Goal: Manage account settings

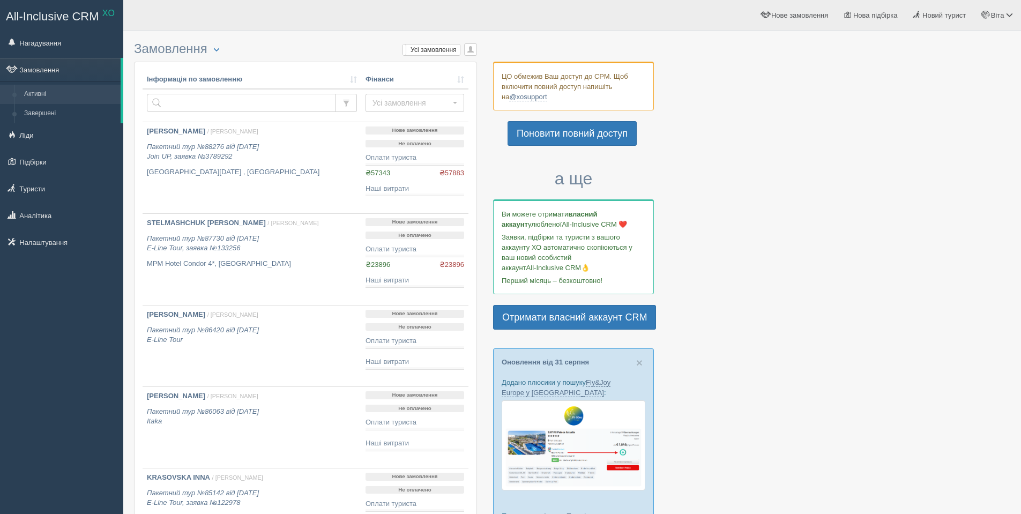
drag, startPoint x: 502, startPoint y: 72, endPoint x: 628, endPoint y: 86, distance: 126.8
click at [628, 86] on div "ЦО обмежив Ваш доступ до СРМ. Щоб включити повний доступ напишіть на @xosupport" at bounding box center [573, 86] width 161 height 49
copy div "ЦО обмежив Ваш доступ до СРМ. Щоб включити повний доступ напишіть на"
click at [579, 140] on link "Поновити повний доступ" at bounding box center [572, 133] width 129 height 25
drag, startPoint x: 551, startPoint y: 98, endPoint x: 988, endPoint y: 171, distance: 443.0
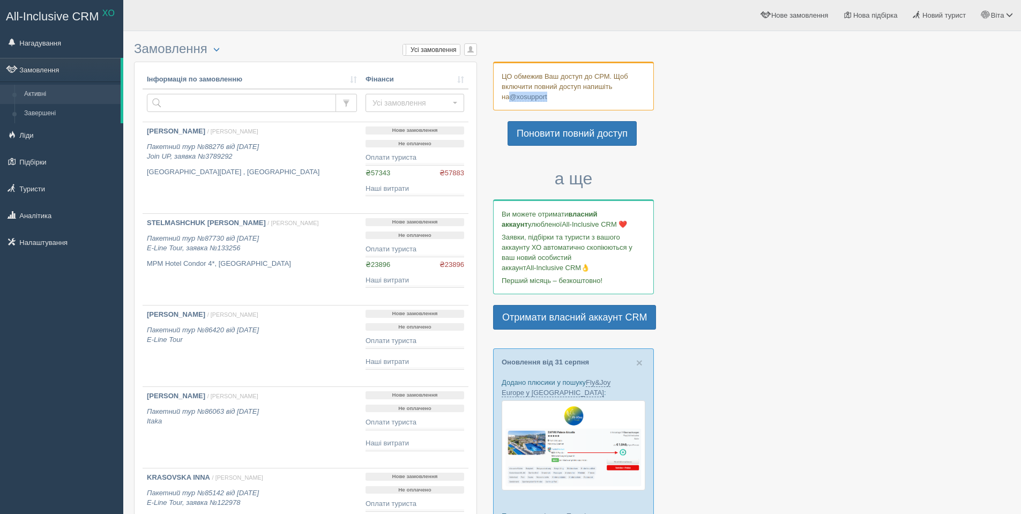
click at [505, 99] on div "ЦО обмежив Ваш доступ до СРМ. Щоб включити повний доступ напишіть на @xosupport" at bounding box center [573, 86] width 161 height 49
copy link "@xosupport"
click at [1011, 13] on span at bounding box center [1009, 14] width 7 height 7
click at [949, 45] on span "Мій профіль" at bounding box center [946, 47] width 40 height 8
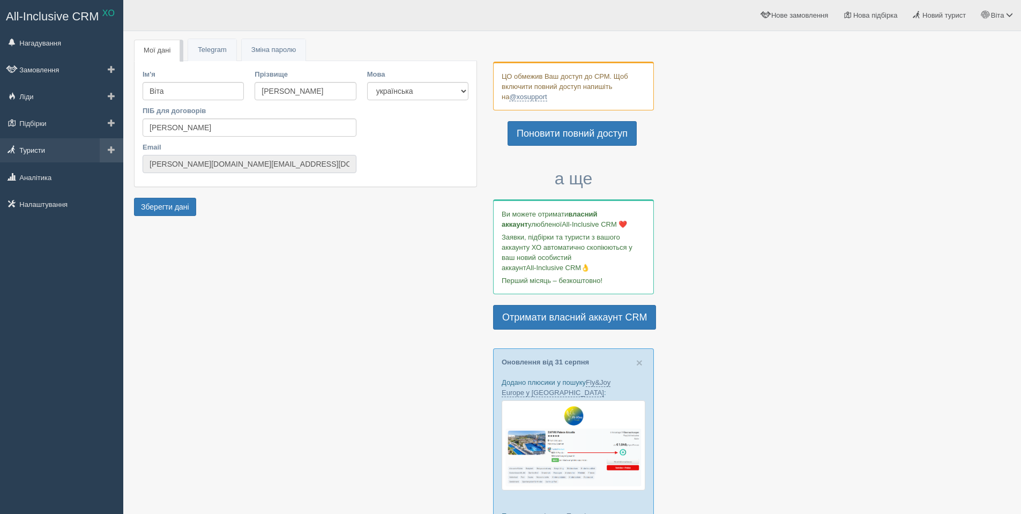
drag, startPoint x: 280, startPoint y: 166, endPoint x: 59, endPoint y: 159, distance: 221.0
click at [59, 159] on div "All-Inclusive CRM XO Нагадування Замовлення Ліди" at bounding box center [510, 403] width 1021 height 806
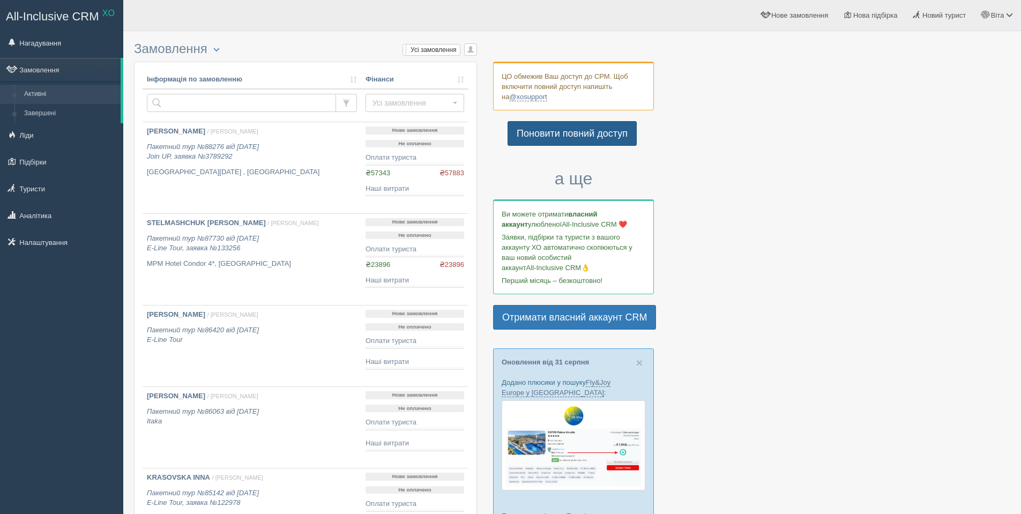
click at [598, 137] on link "Поновити повний доступ" at bounding box center [572, 133] width 129 height 25
click at [38, 157] on link "Підбірки" at bounding box center [61, 162] width 123 height 24
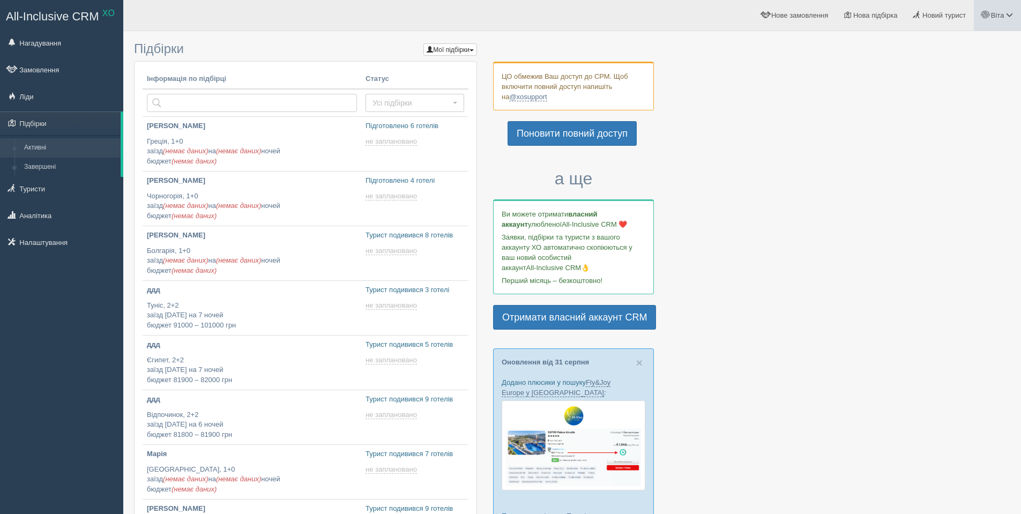
click at [1003, 17] on span "Віта" at bounding box center [997, 15] width 13 height 8
click at [951, 45] on span "Мій профіль" at bounding box center [946, 47] width 40 height 8
